Goal: Information Seeking & Learning: Learn about a topic

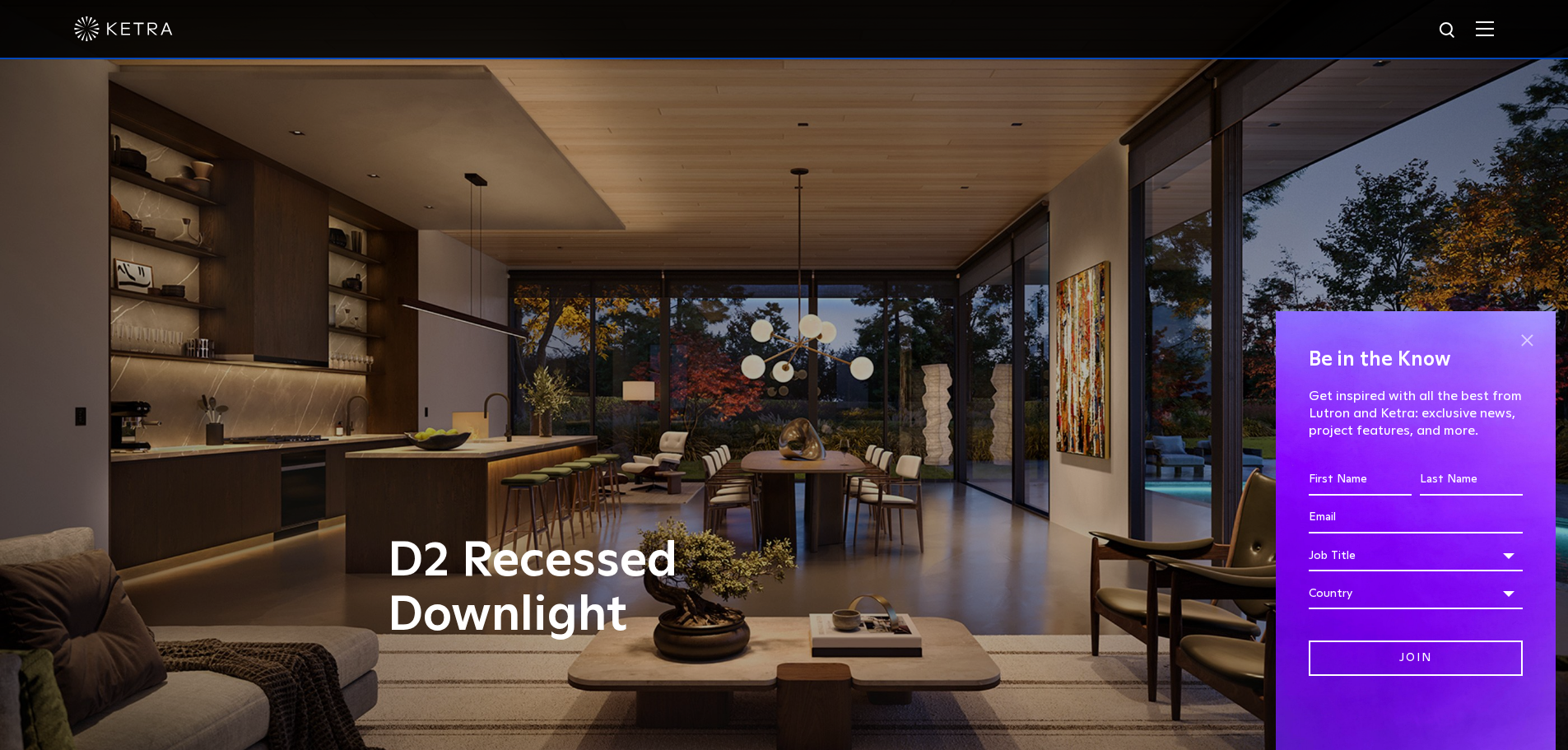
click at [1526, 328] on span at bounding box center [1526, 341] width 25 height 25
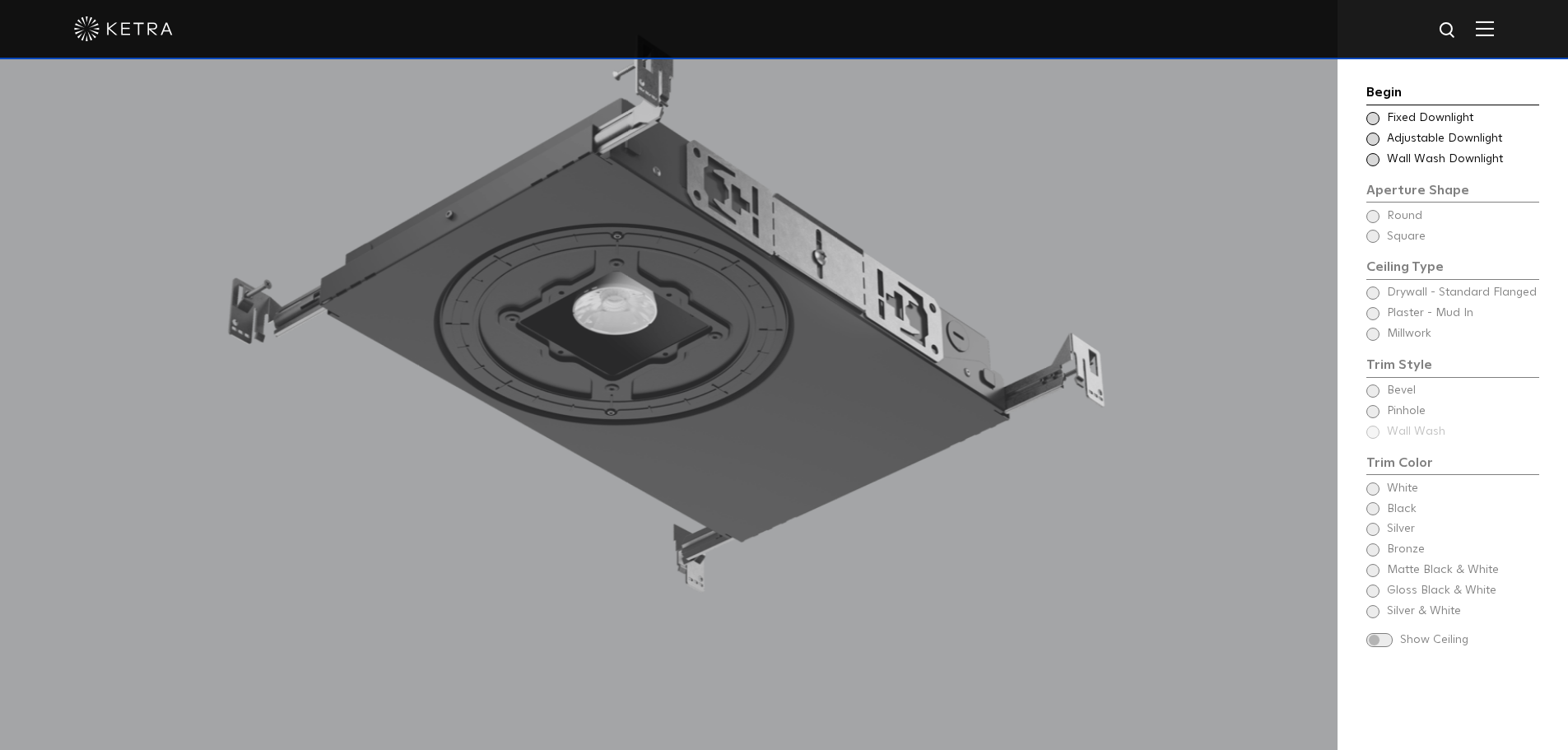
scroll to position [1647, 0]
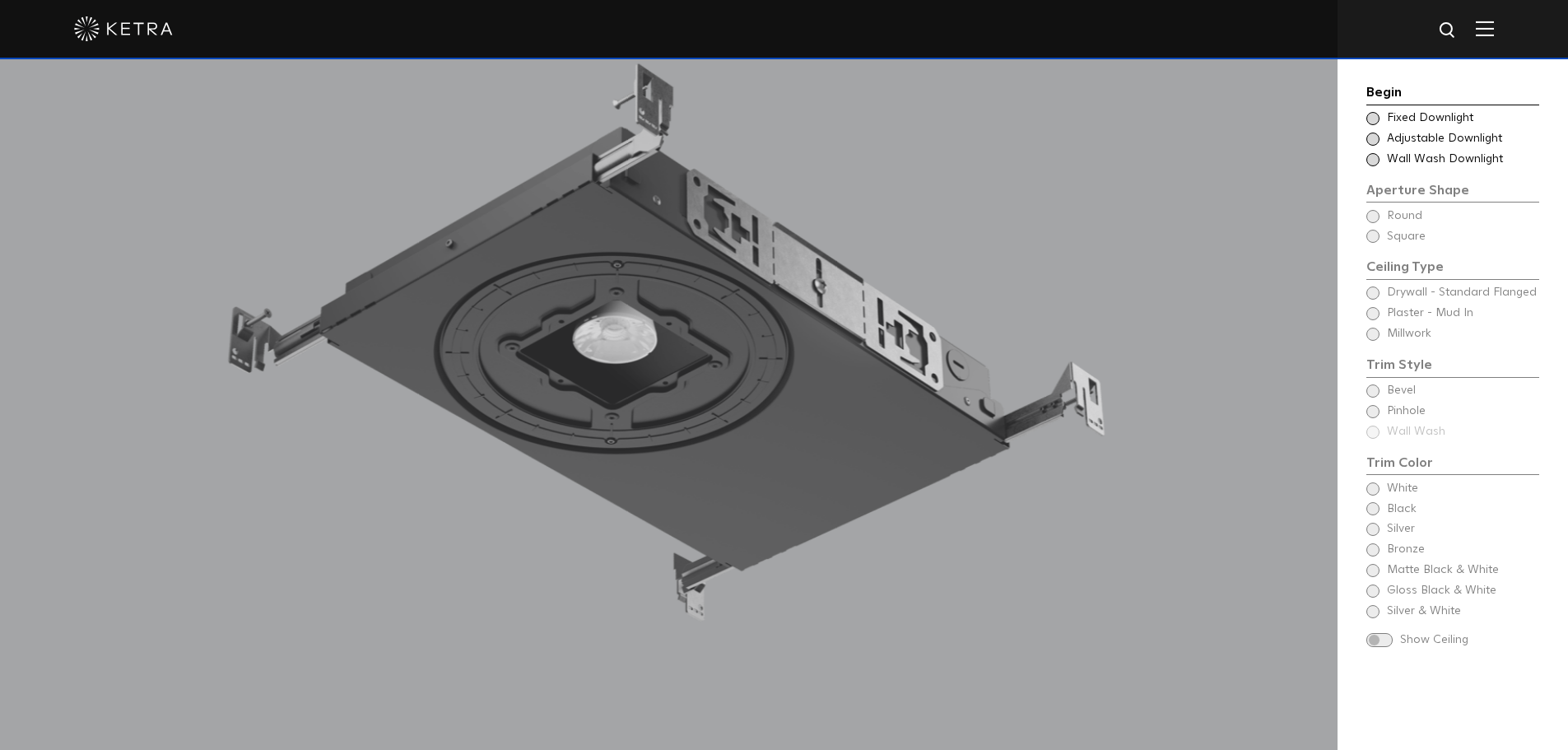
click at [1405, 120] on span "Fixed Downlight" at bounding box center [1463, 118] width 151 height 16
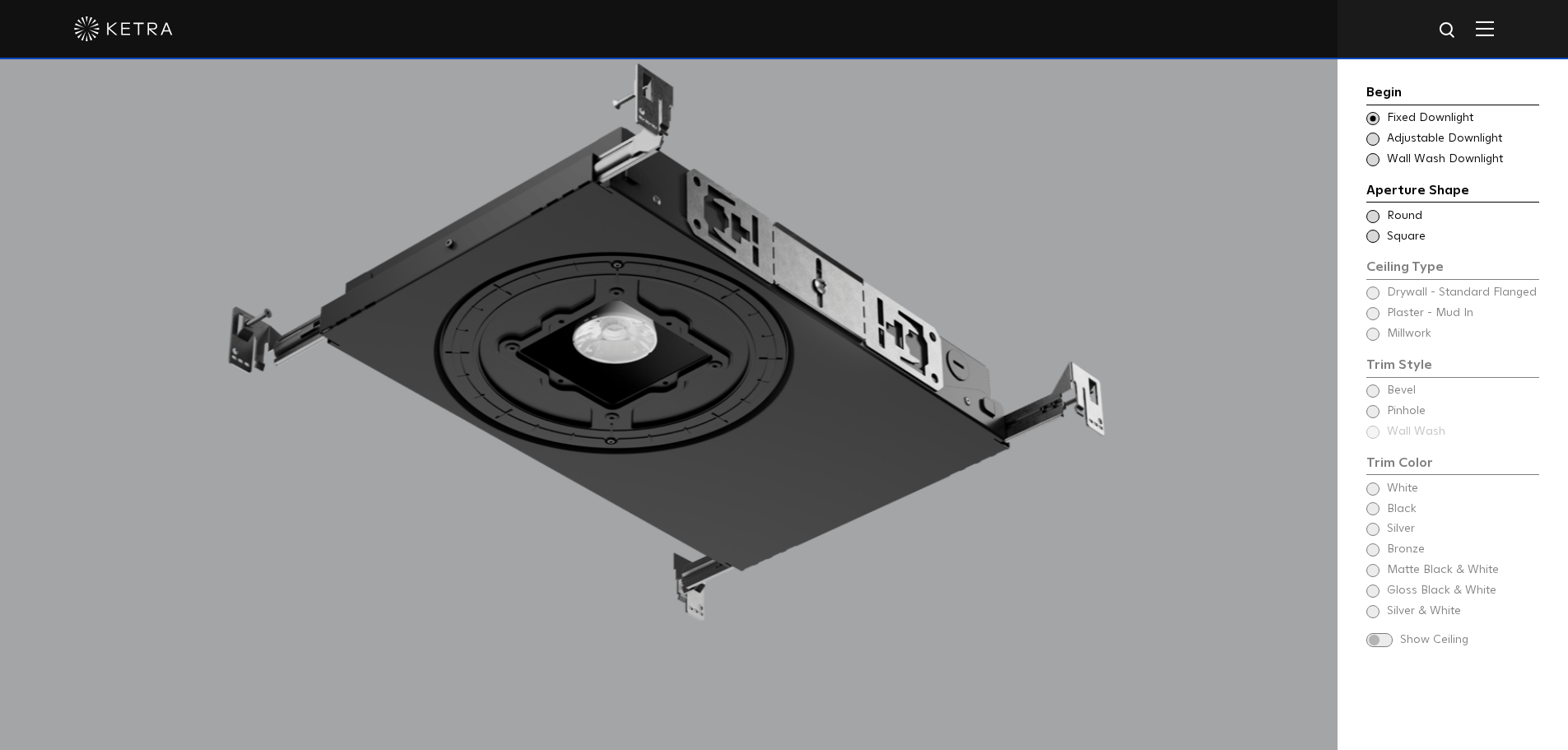
click at [1394, 236] on span "Square" at bounding box center [1463, 237] width 151 height 16
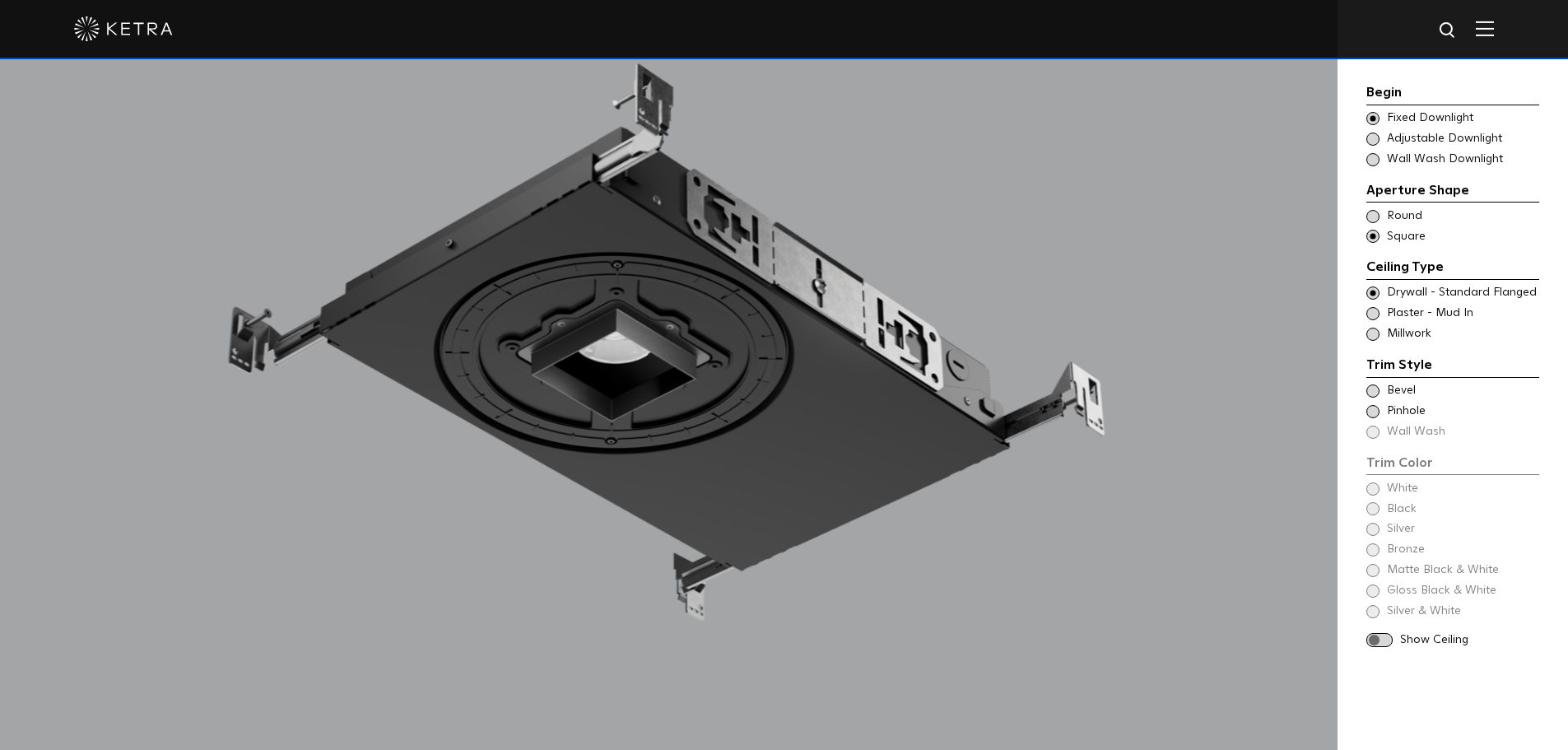
click at [1407, 334] on span "Millwork" at bounding box center [1463, 334] width 151 height 16
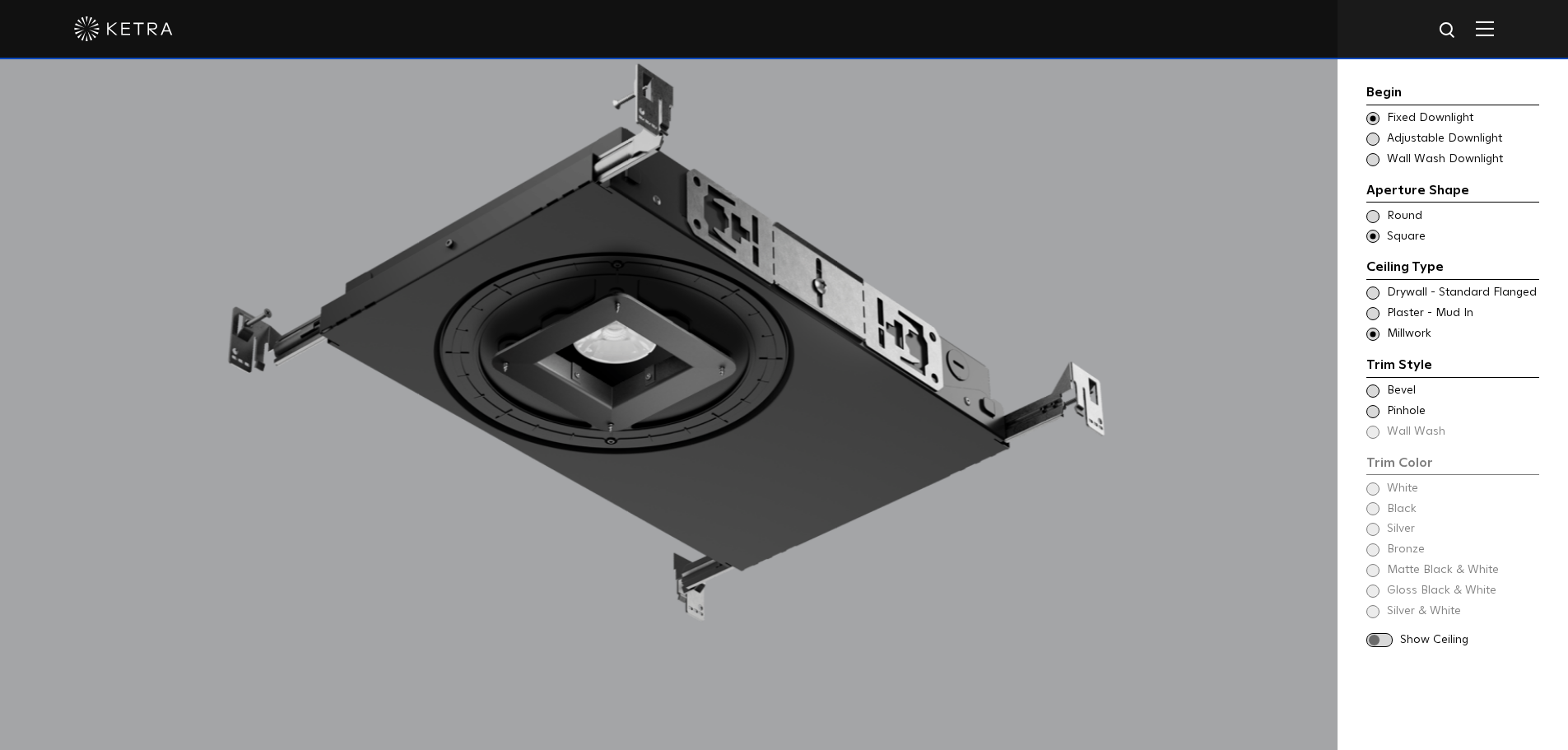
click at [1379, 399] on div "Trim Color - Square - Flangeless - Millwork Bevel" at bounding box center [1452, 391] width 173 height 16
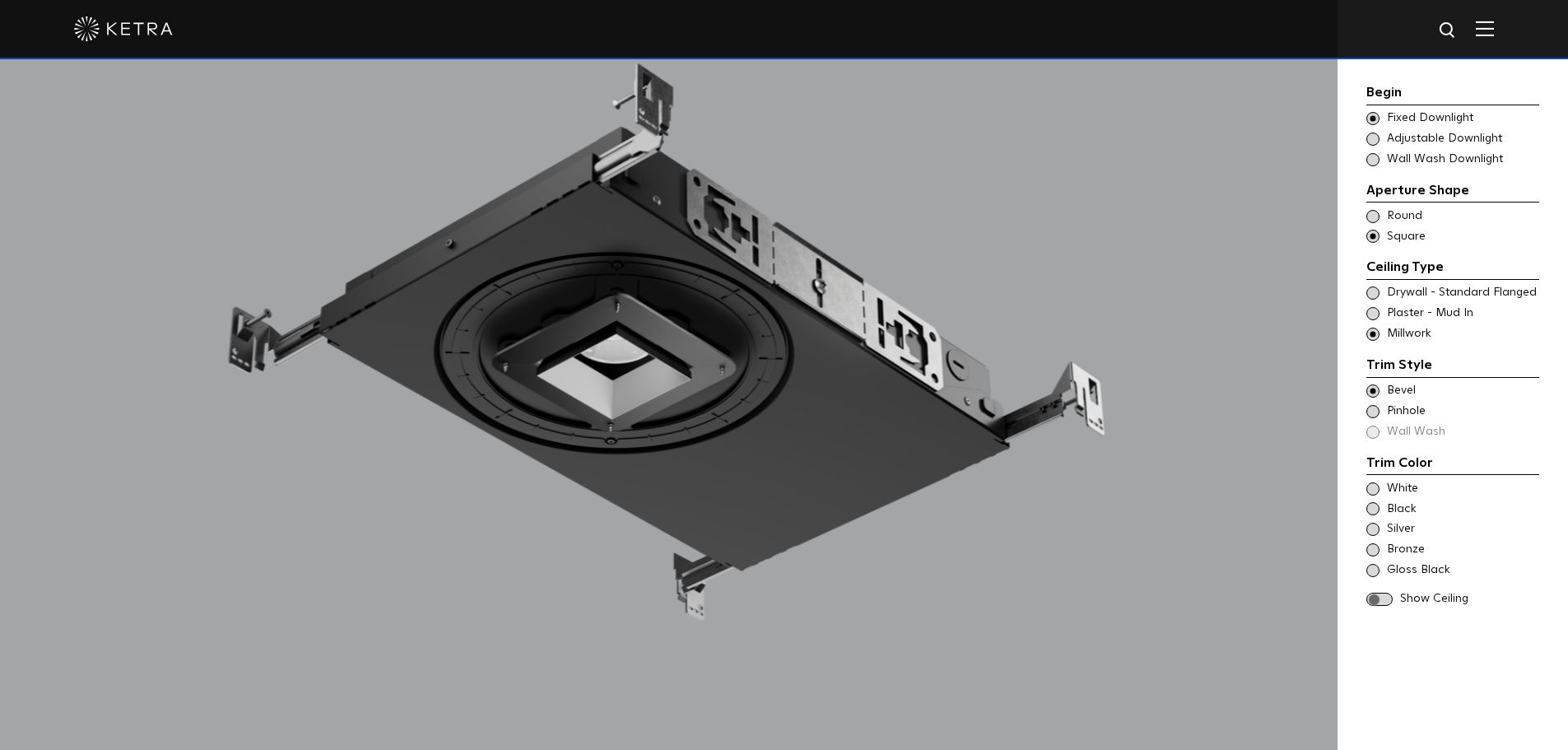
click at [1380, 397] on div "Trim Color - Square - Flangeless - Millwork Bevel" at bounding box center [1452, 391] width 173 height 16
click at [1382, 410] on div "Trim Color - Square - Pinhole - Flangeless - Millwork [GEOGRAPHIC_DATA]" at bounding box center [1452, 411] width 173 height 16
click at [1379, 428] on div "Trim Color - Square - Flangeless - Millwork Bevel Trim Color - Square - Pinhole…" at bounding box center [1452, 412] width 173 height 58
drag, startPoint x: 1367, startPoint y: 434, endPoint x: 1382, endPoint y: 405, distance: 32.6
click at [1367, 434] on div "Trim Color - Square - Flangeless - Millwork Bevel Trim Color - Square - Pinhole…" at bounding box center [1452, 412] width 173 height 58
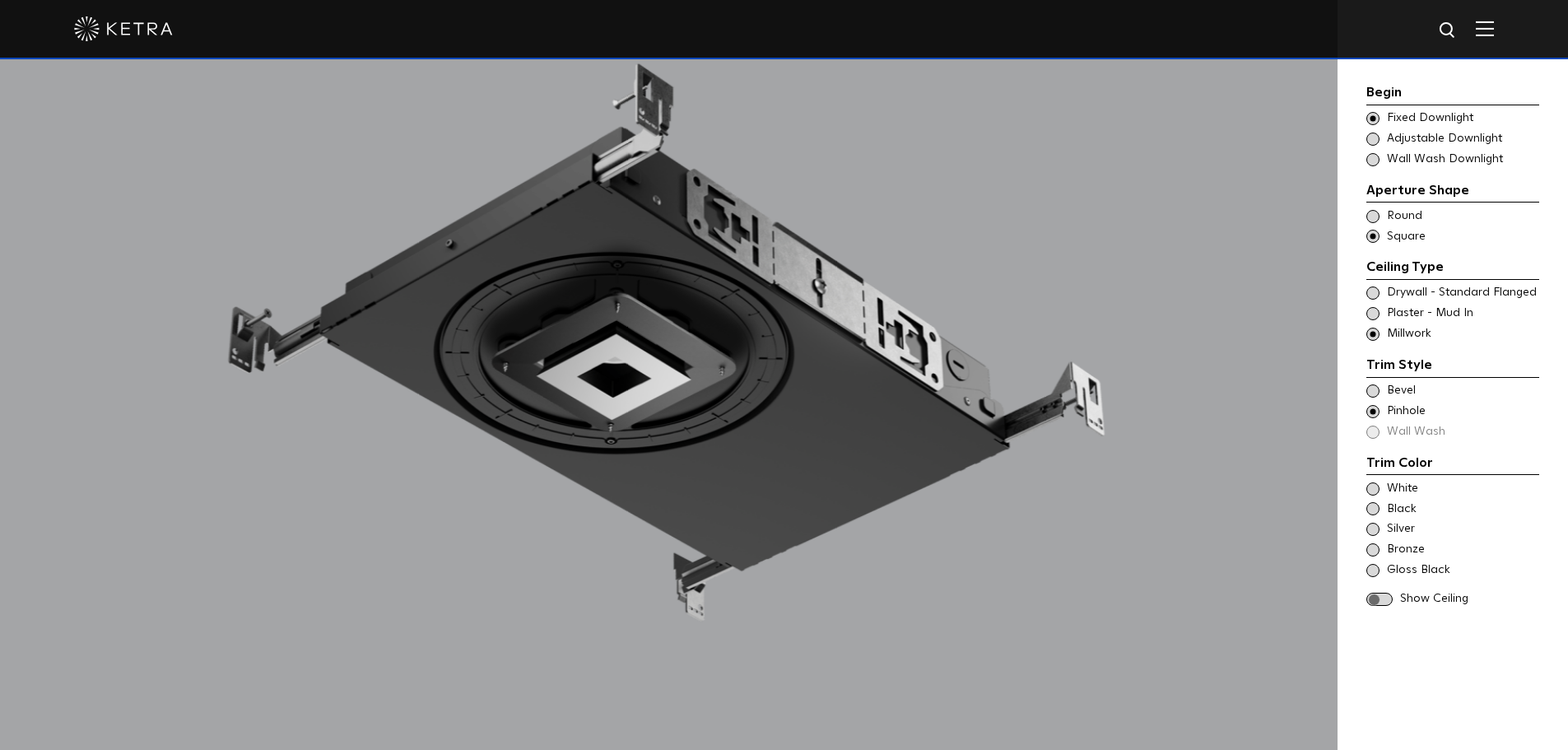
click at [1374, 417] on span at bounding box center [1373, 412] width 14 height 14
click at [1376, 399] on div "Trim Color - Square - Flangeless - Millwork Bevel" at bounding box center [1452, 391] width 173 height 16
